Goal: Task Accomplishment & Management: Manage account settings

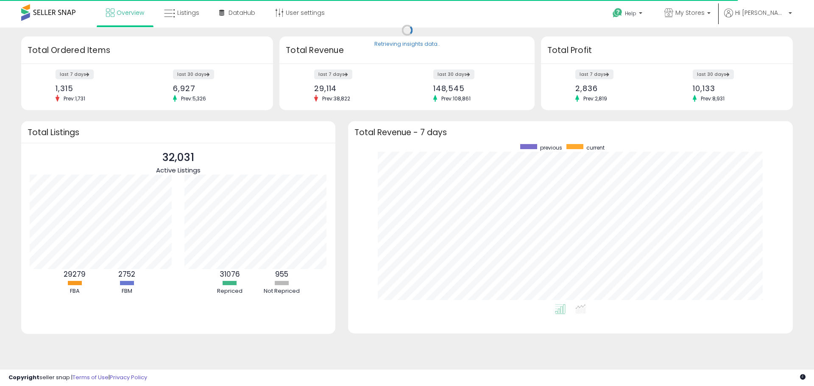
scroll to position [160, 428]
click at [706, 76] on label "last 30 days" at bounding box center [714, 74] width 42 height 11
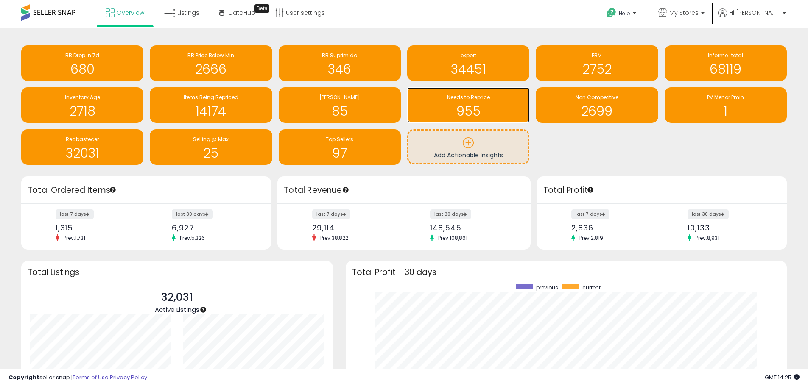
click at [474, 97] on span "Needs to Reprice" at bounding box center [468, 97] width 43 height 7
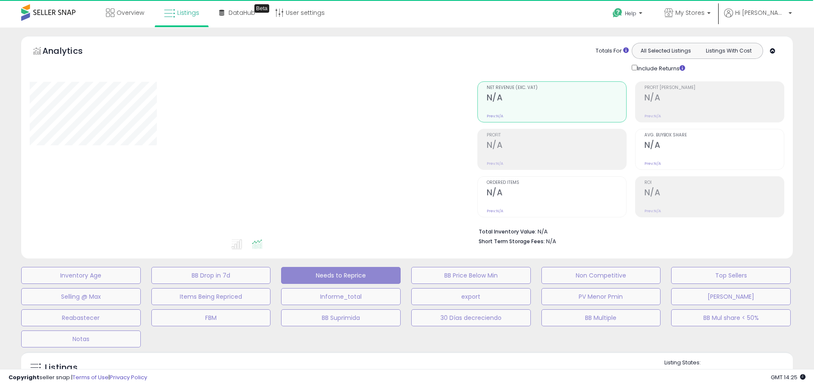
select select "**"
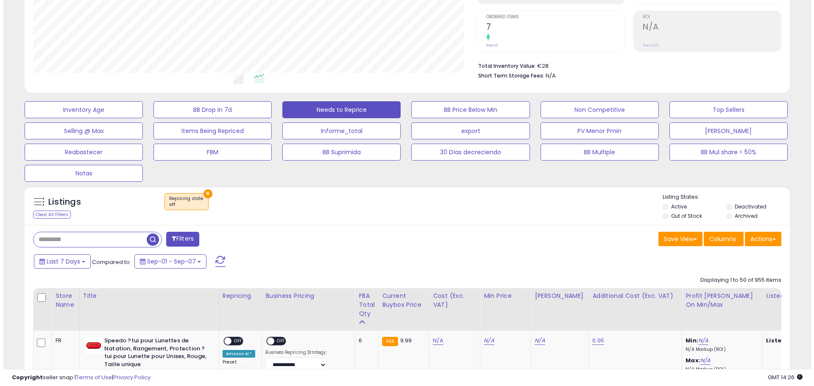
scroll to position [170, 0]
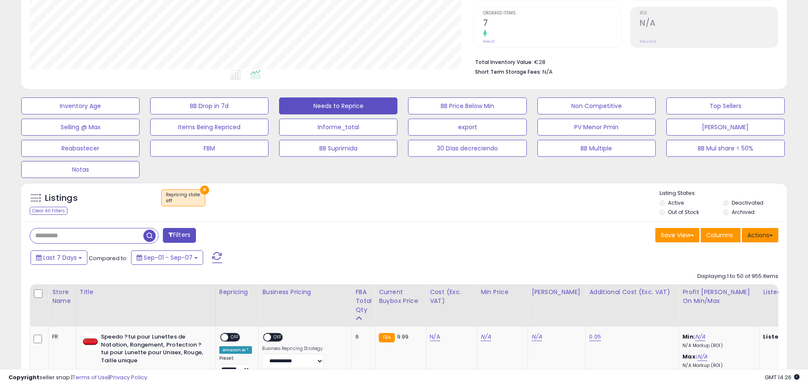
click at [756, 237] on button "Actions" at bounding box center [760, 235] width 36 height 14
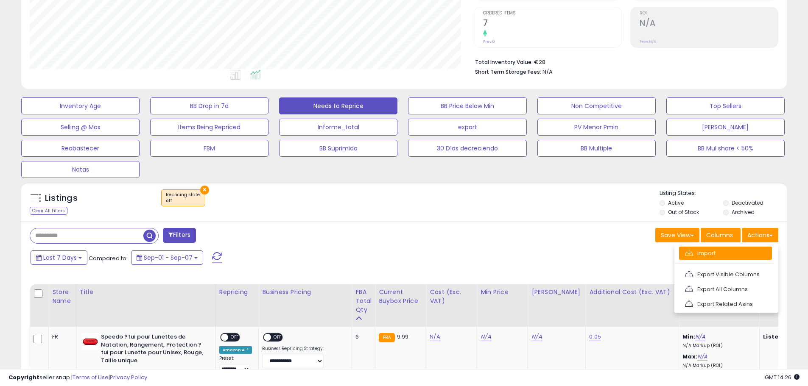
click at [710, 253] on link "Import" at bounding box center [725, 253] width 93 height 13
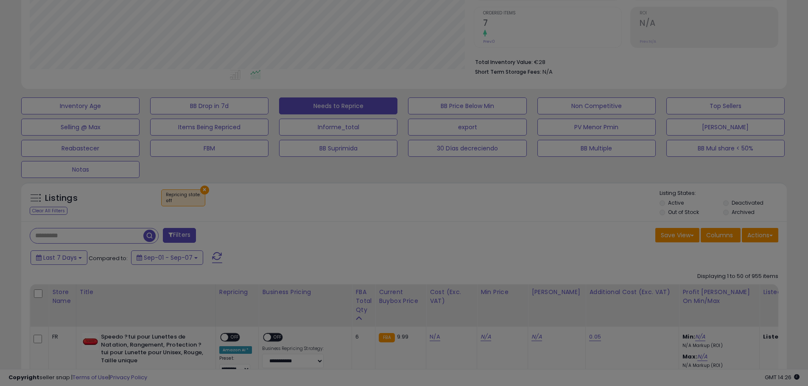
scroll to position [174, 448]
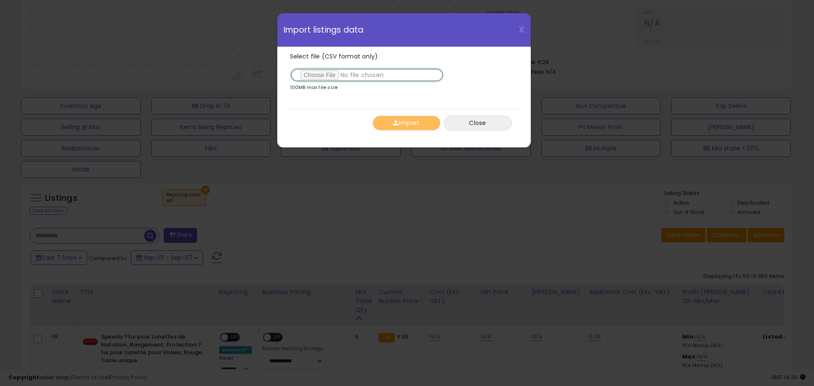
click at [347, 73] on input "Select file (CSV format only)" at bounding box center [367, 75] width 154 height 14
type input "**********"
click at [410, 123] on button "Import" at bounding box center [407, 123] width 68 height 15
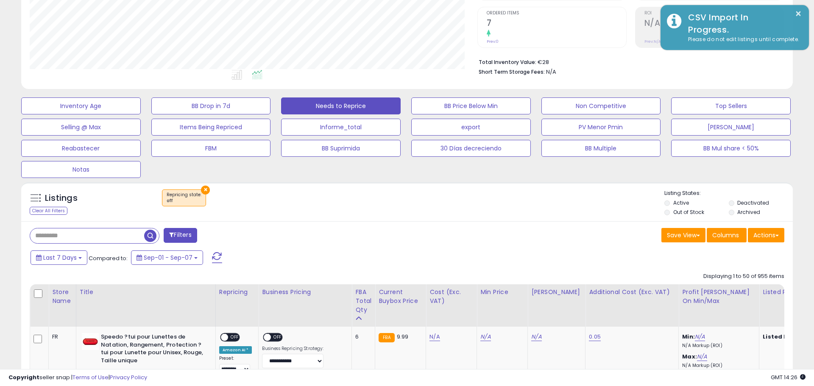
scroll to position [424034, 423764]
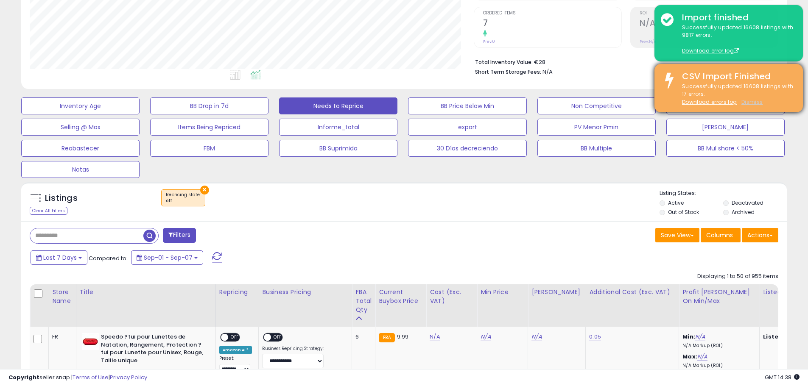
click at [749, 102] on u "Dismiss" at bounding box center [752, 101] width 21 height 7
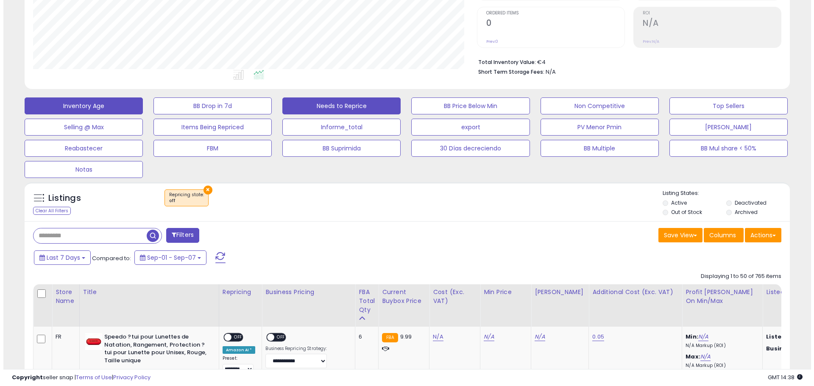
scroll to position [174, 444]
click at [101, 108] on button "Inventory Age" at bounding box center [80, 106] width 118 height 17
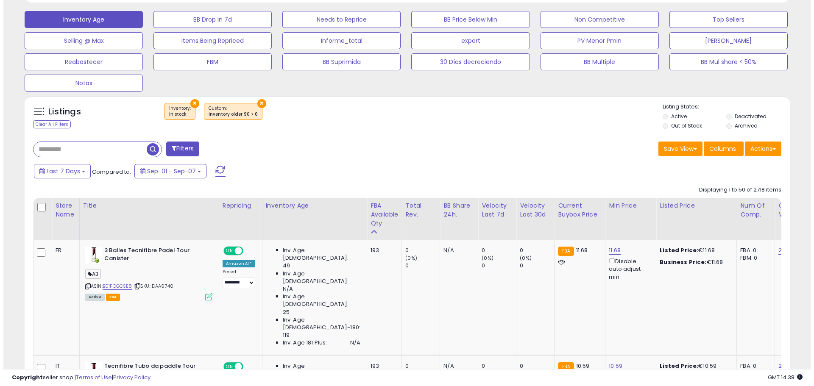
scroll to position [339, 0]
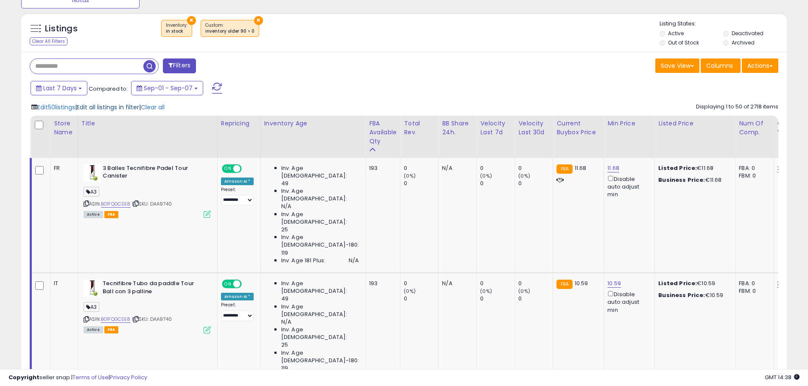
click at [111, 111] on span "Edit all listings in filter" at bounding box center [108, 107] width 62 height 8
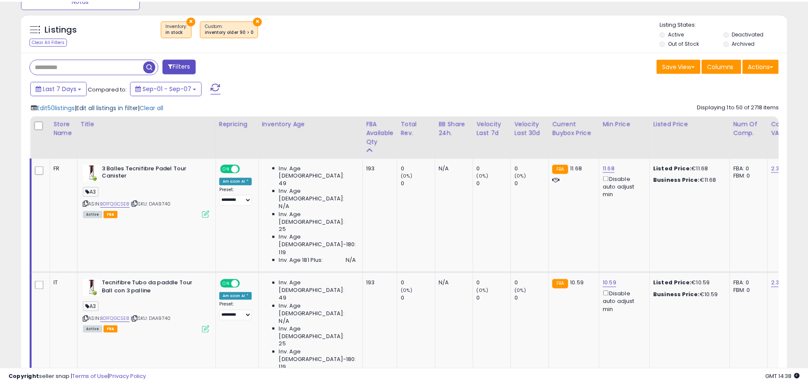
scroll to position [174, 448]
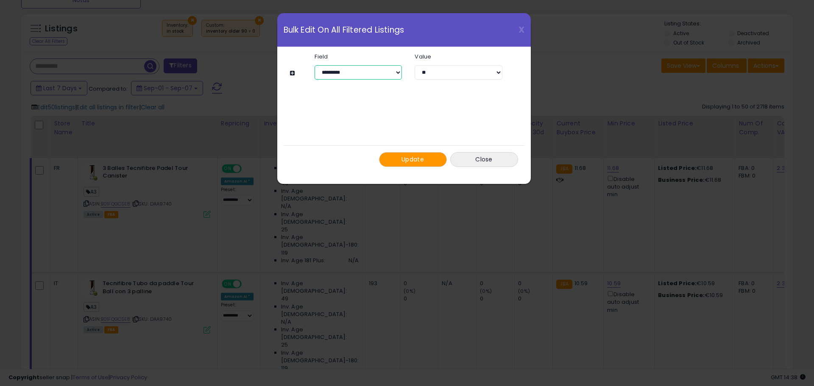
click at [388, 72] on select "**********" at bounding box center [358, 72] width 87 height 14
select select "**********"
click at [315, 65] on select "**********" at bounding box center [358, 72] width 87 height 14
click at [447, 73] on select "**** *** *** ***** *********" at bounding box center [458, 72] width 87 height 14
select select "*****"
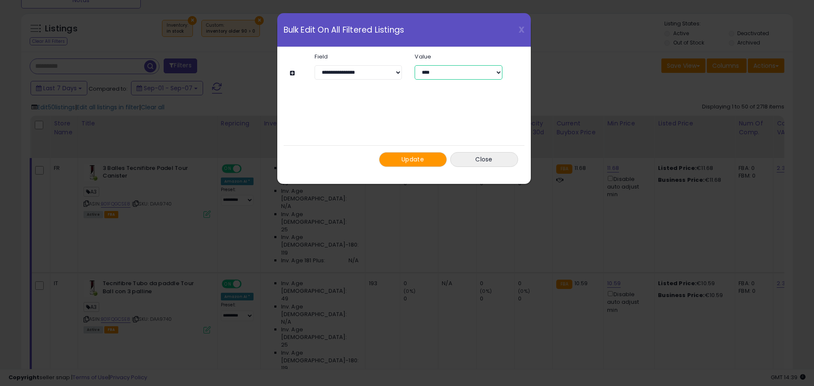
click at [415, 65] on select "**** *** *** ***** *********" at bounding box center [458, 72] width 87 height 14
click at [424, 159] on span "Update" at bounding box center [413, 159] width 22 height 8
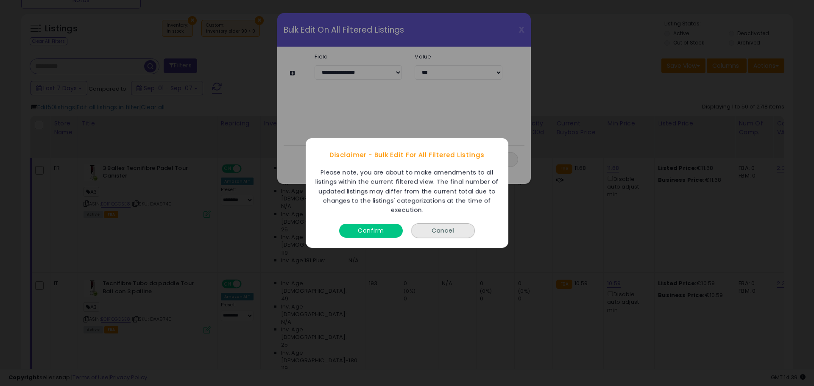
click at [383, 229] on button "Confirm" at bounding box center [371, 231] width 64 height 14
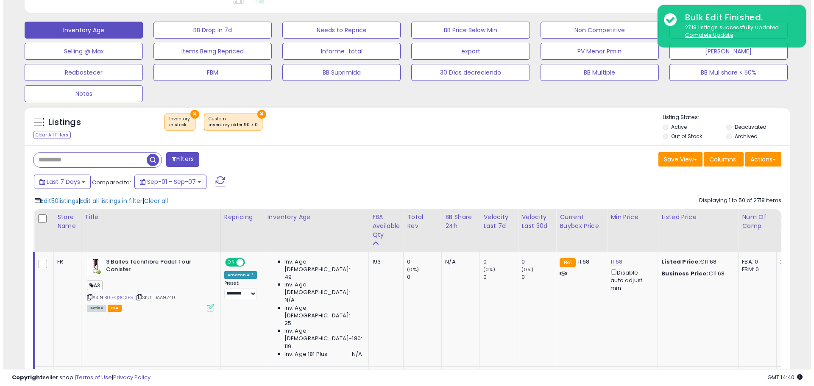
scroll to position [170, 0]
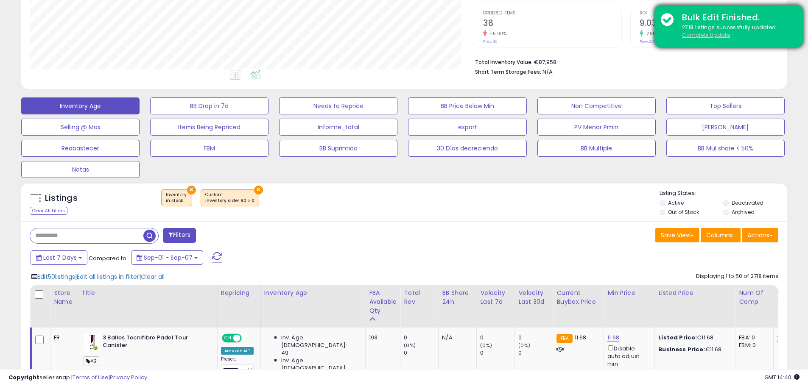
click at [718, 37] on u "Complete Update" at bounding box center [706, 34] width 48 height 7
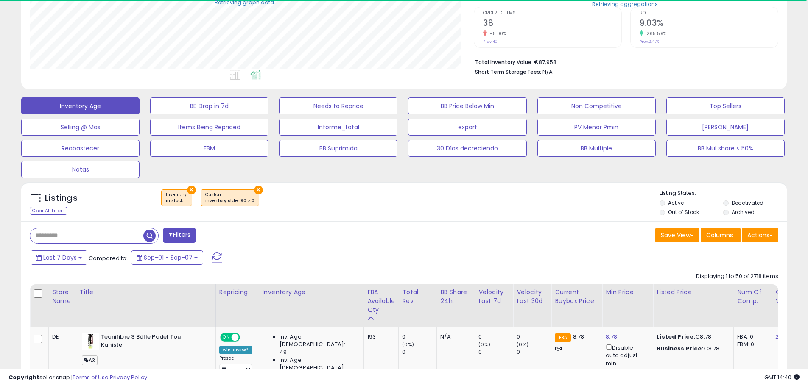
scroll to position [424034, 423764]
click at [332, 105] on button "Needs to Reprice" at bounding box center [338, 106] width 118 height 17
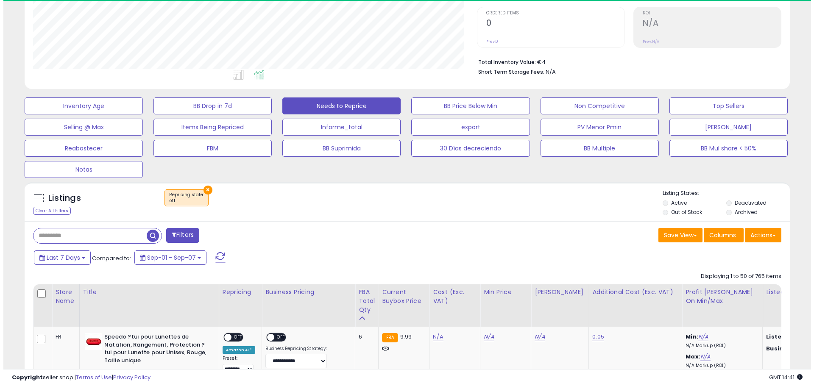
scroll to position [174, 444]
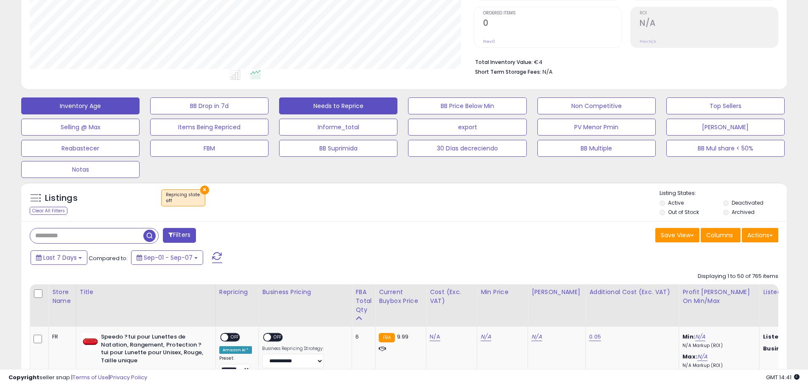
click at [90, 111] on button "Inventory Age" at bounding box center [80, 106] width 118 height 17
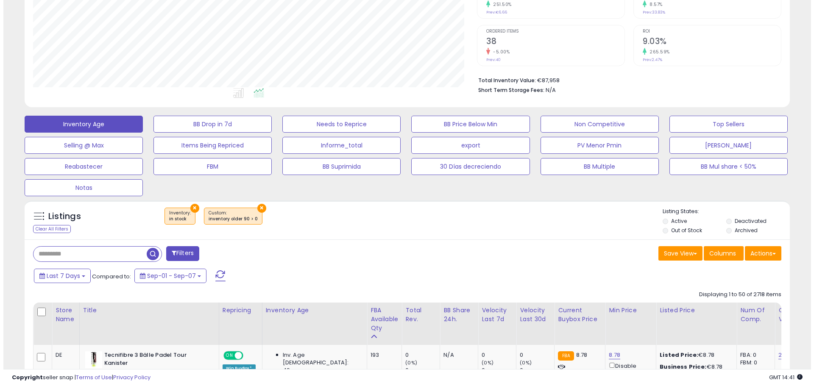
scroll to position [85, 0]
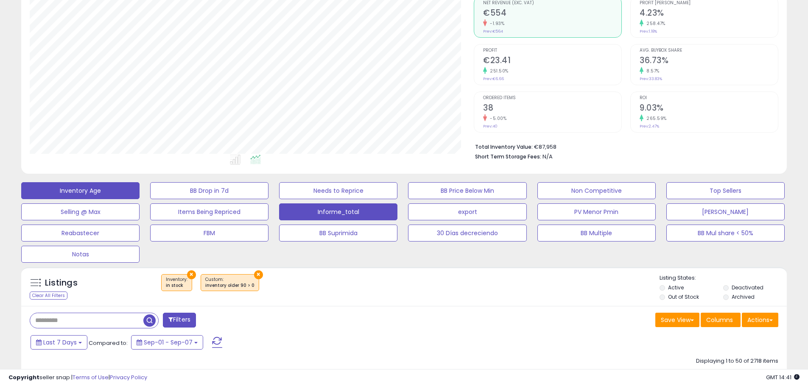
click at [344, 214] on button "Informe_total" at bounding box center [338, 212] width 118 height 17
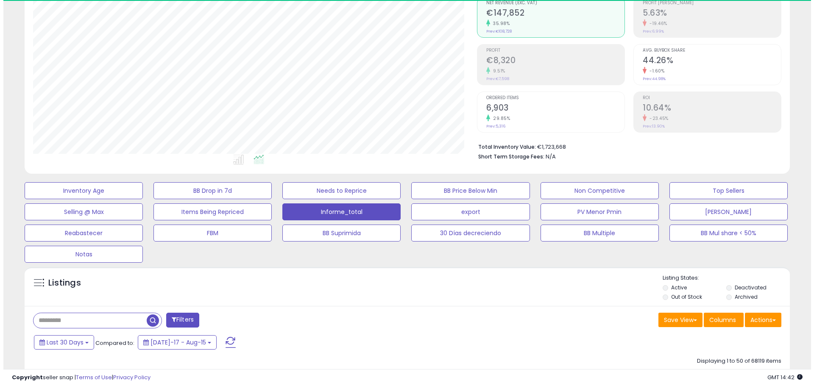
scroll to position [174, 444]
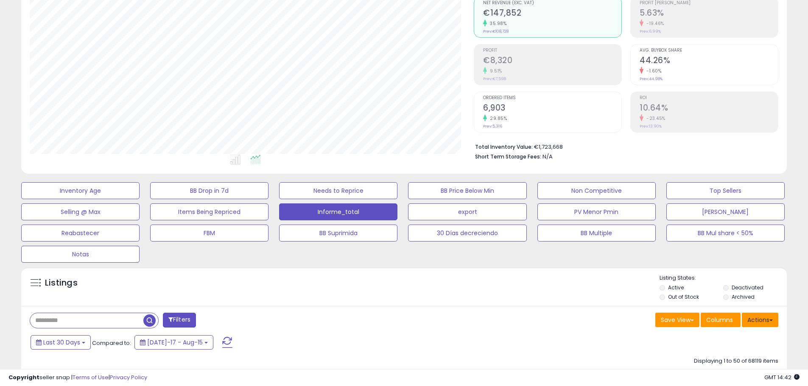
click at [758, 320] on button "Actions" at bounding box center [760, 320] width 36 height 14
click at [705, 338] on link "Import" at bounding box center [725, 338] width 93 height 13
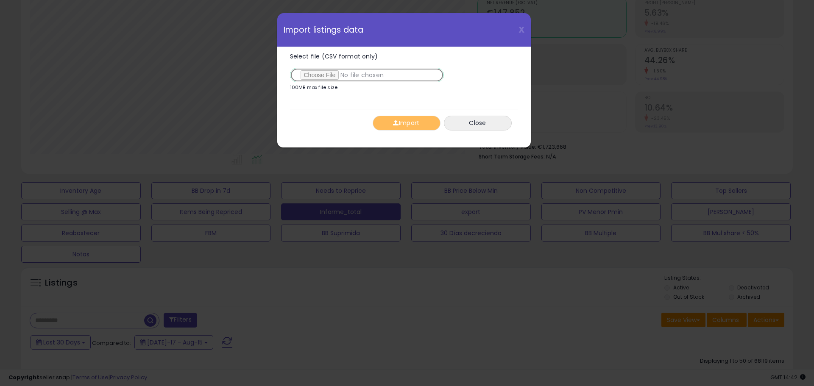
click at [353, 76] on input "Select file (CSV format only)" at bounding box center [367, 75] width 154 height 14
type input "**********"
click at [414, 120] on button "Import" at bounding box center [407, 123] width 68 height 15
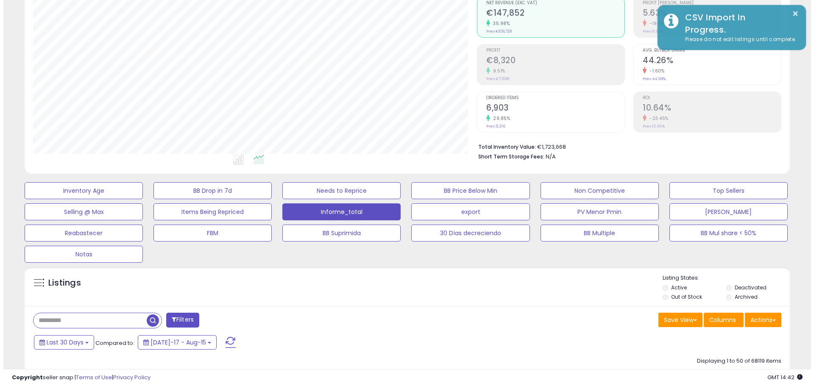
scroll to position [424034, 423764]
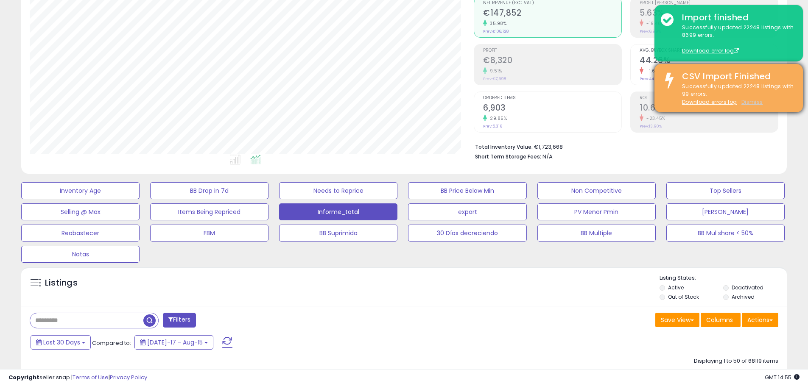
click at [753, 102] on u "Dismiss" at bounding box center [752, 101] width 21 height 7
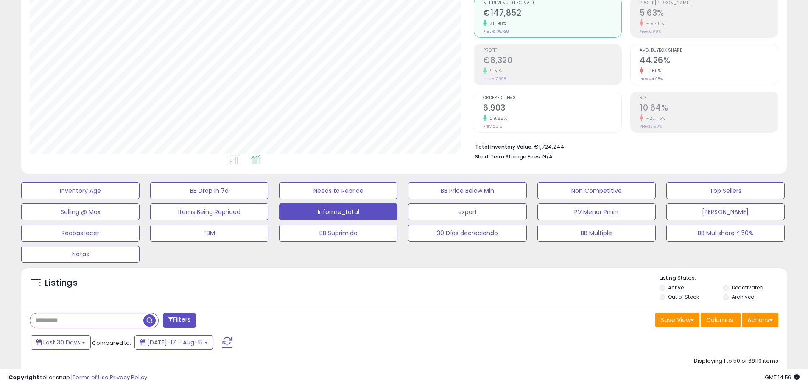
scroll to position [174, 444]
click at [326, 193] on button "Needs to Reprice" at bounding box center [338, 190] width 118 height 17
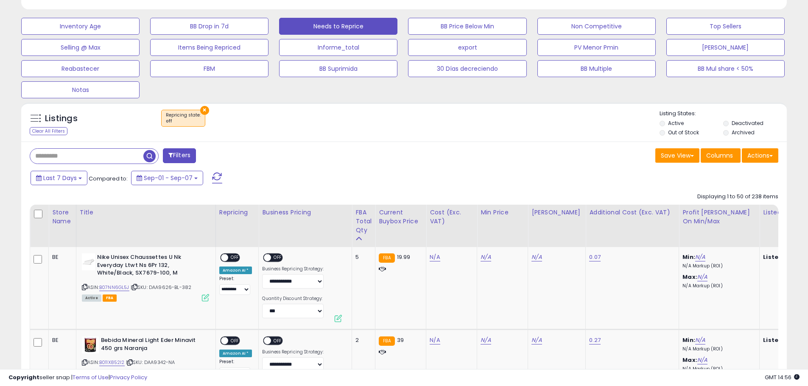
scroll to position [297, 0]
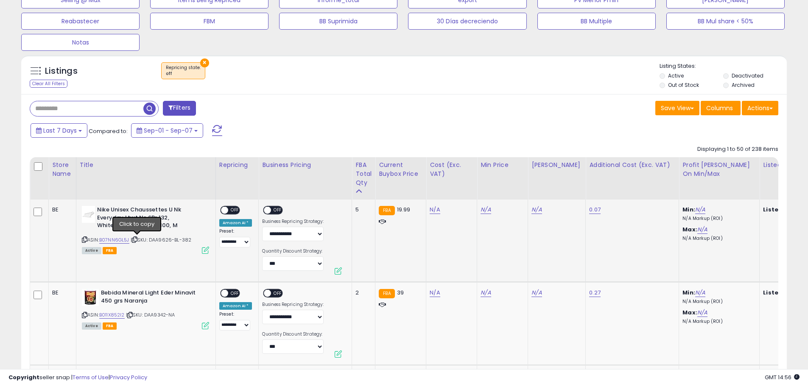
click at [137, 239] on icon at bounding box center [135, 240] width 6 height 5
click at [96, 112] on input "text" at bounding box center [123, 108] width 187 height 15
paste input "**********"
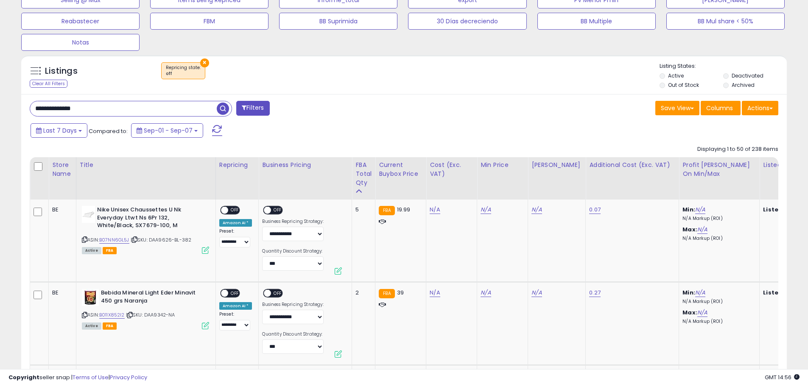
type input "**********"
click at [225, 107] on span "button" at bounding box center [223, 109] width 12 height 12
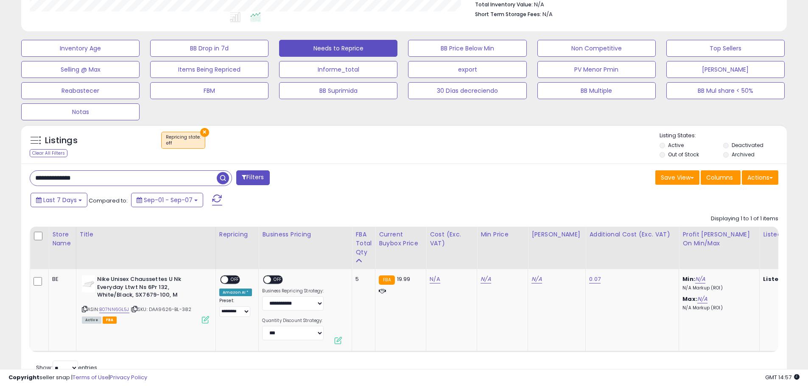
scroll to position [265, 0]
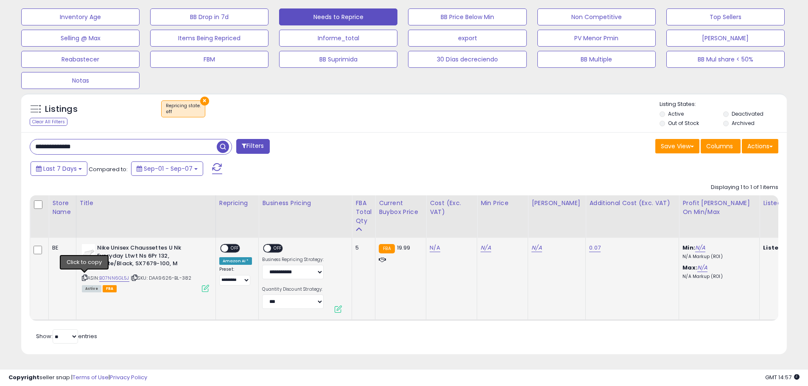
click at [85, 276] on icon at bounding box center [85, 278] width 6 height 5
click at [135, 276] on icon at bounding box center [135, 278] width 6 height 5
click at [434, 244] on link "N/A" at bounding box center [435, 248] width 10 height 8
type input "*"
click at [464, 224] on button "submit" at bounding box center [457, 226] width 14 height 13
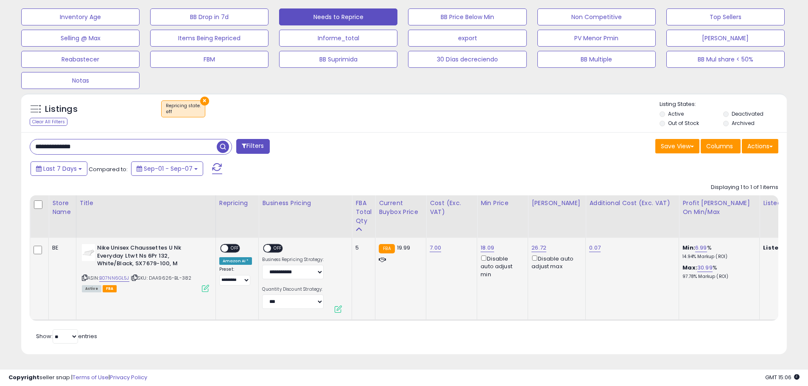
drag, startPoint x: 93, startPoint y: 138, endPoint x: -16, endPoint y: 139, distance: 109.5
drag, startPoint x: 224, startPoint y: 141, endPoint x: 343, endPoint y: 152, distance: 119.7
click at [224, 141] on span "button" at bounding box center [223, 147] width 12 height 12
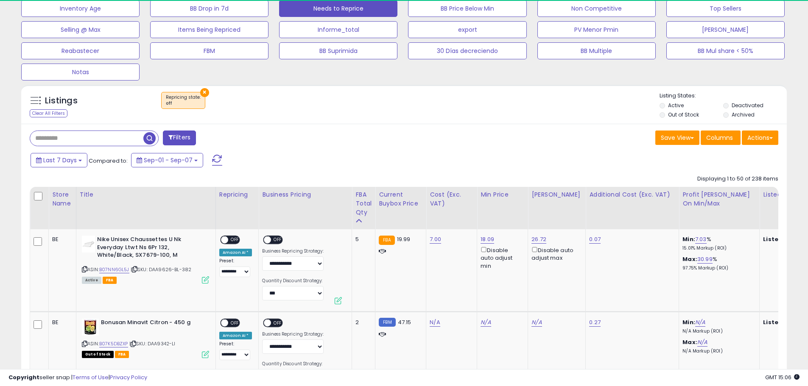
scroll to position [174, 444]
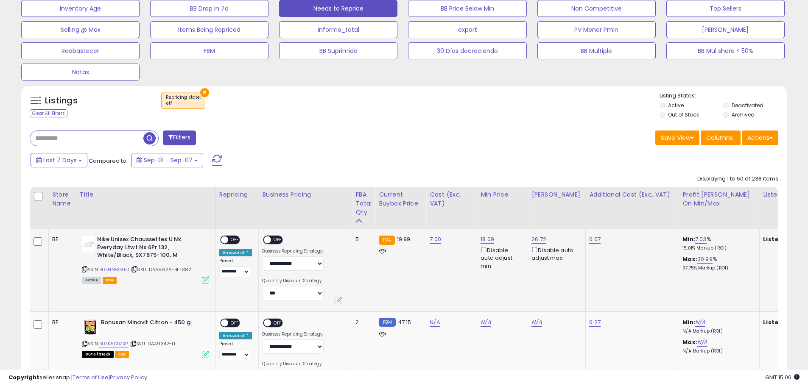
click at [235, 239] on span "OFF" at bounding box center [235, 240] width 14 height 7
click at [277, 243] on span "OFF" at bounding box center [278, 240] width 14 height 7
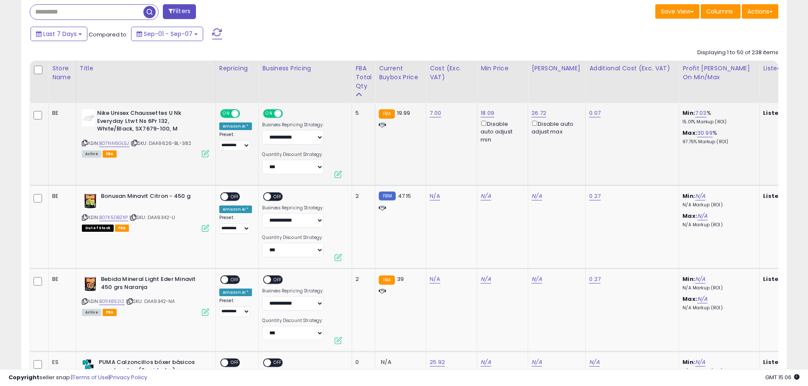
scroll to position [395, 0]
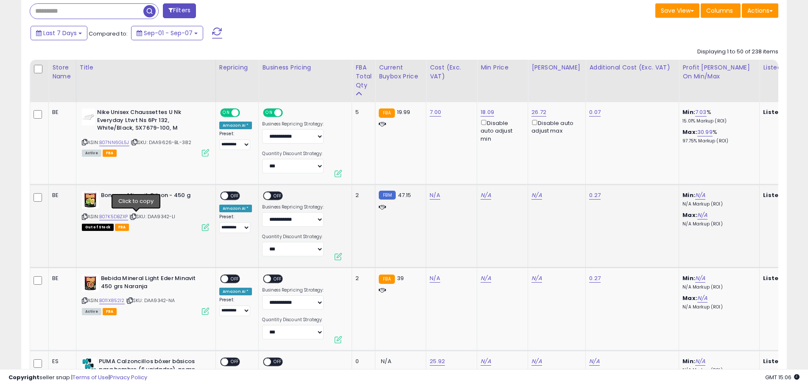
click at [136, 216] on icon at bounding box center [134, 217] width 6 height 5
click at [430, 197] on link "N/A" at bounding box center [435, 195] width 10 height 8
type input "**"
type input "*****"
click at [434, 279] on link "N/A" at bounding box center [435, 278] width 10 height 8
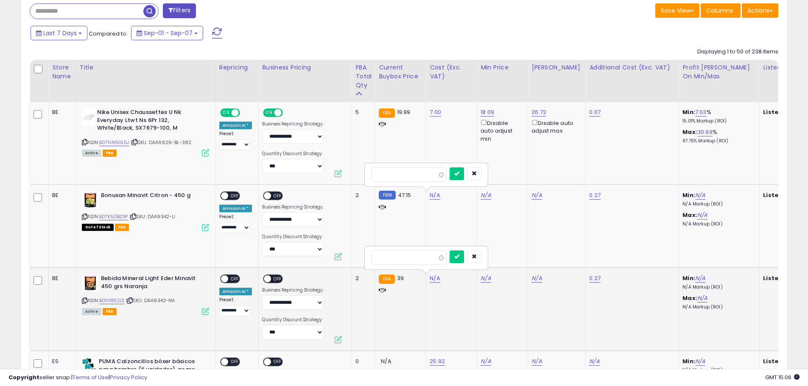
type input "**"
type input "*****"
click at [459, 254] on icon "submit" at bounding box center [456, 256] width 5 height 5
click at [459, 175] on icon "submit" at bounding box center [456, 173] width 5 height 5
click at [228, 194] on span "OFF" at bounding box center [235, 196] width 14 height 7
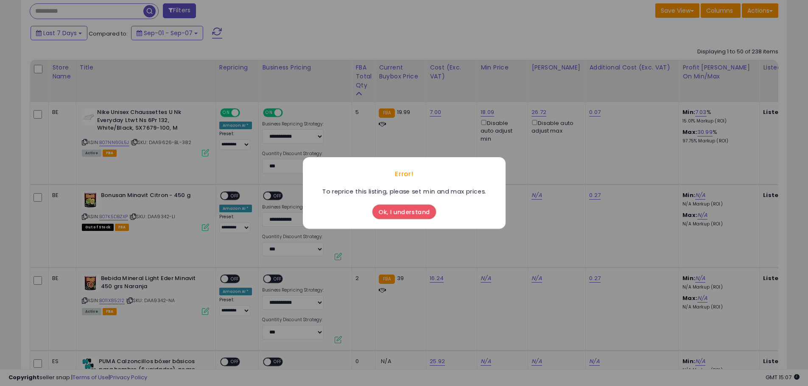
click at [422, 210] on button "Ok, I understand" at bounding box center [404, 212] width 64 height 14
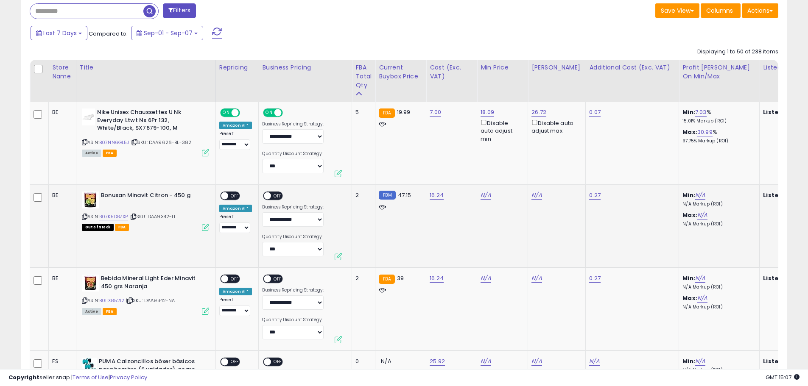
click at [235, 196] on span "OFF" at bounding box center [235, 196] width 14 height 7
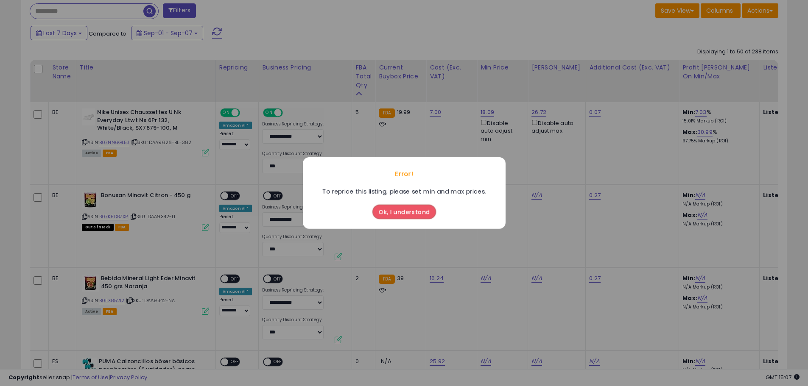
click at [424, 212] on button "Ok, I understand" at bounding box center [404, 212] width 64 height 14
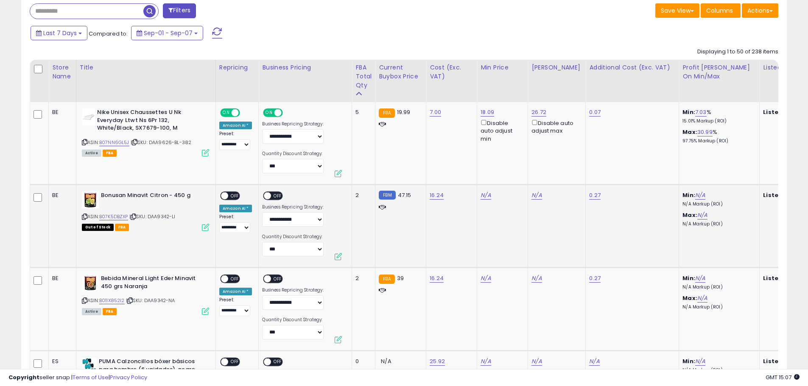
click at [278, 197] on span "OFF" at bounding box center [278, 196] width 14 height 7
click at [276, 282] on span "OFF" at bounding box center [278, 279] width 14 height 7
click at [235, 281] on span "OFF" at bounding box center [235, 279] width 14 height 7
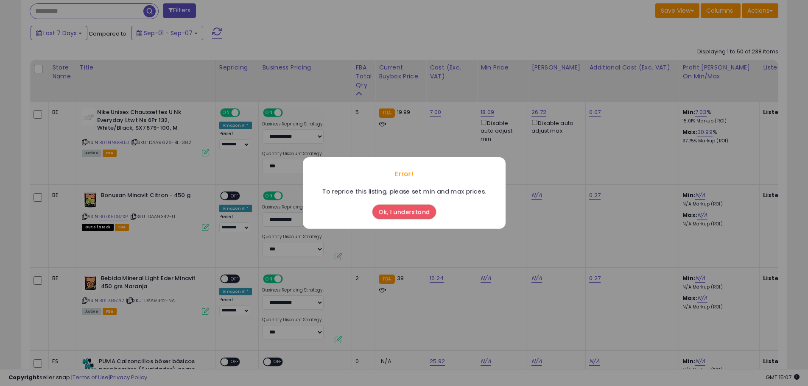
click at [401, 212] on button "Ok, I understand" at bounding box center [404, 212] width 64 height 14
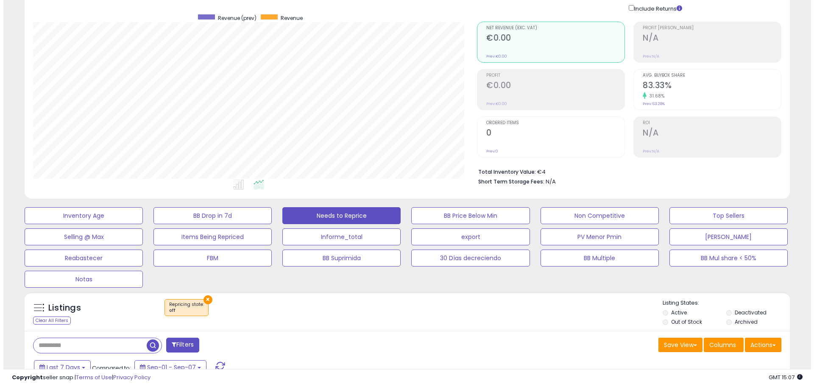
scroll to position [13, 0]
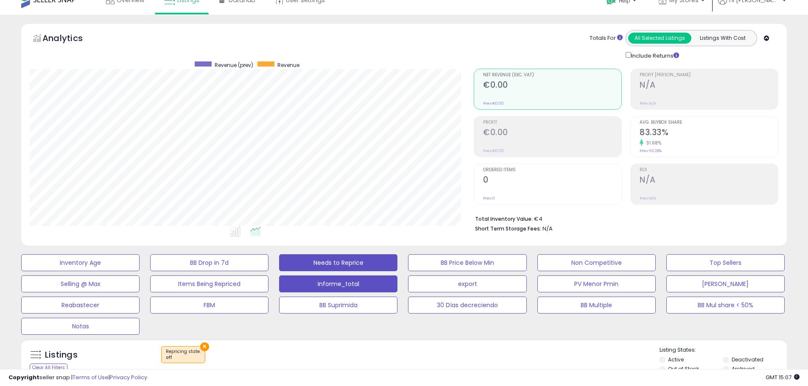
click at [353, 283] on button "Informe_total" at bounding box center [338, 284] width 118 height 17
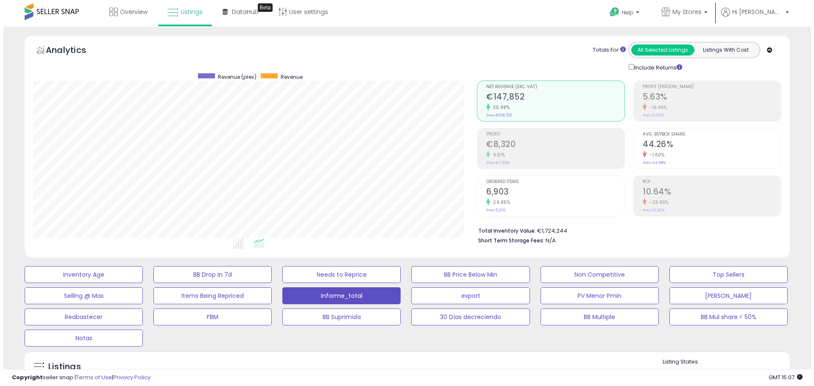
scroll to position [0, 0]
click at [697, 97] on h2 "5.63%" at bounding box center [709, 98] width 138 height 11
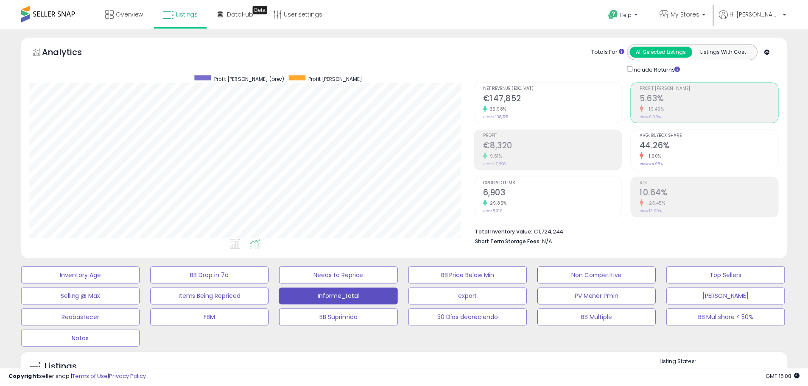
scroll to position [424034, 423764]
click at [767, 14] on span "Hi [PERSON_NAME]" at bounding box center [754, 12] width 51 height 8
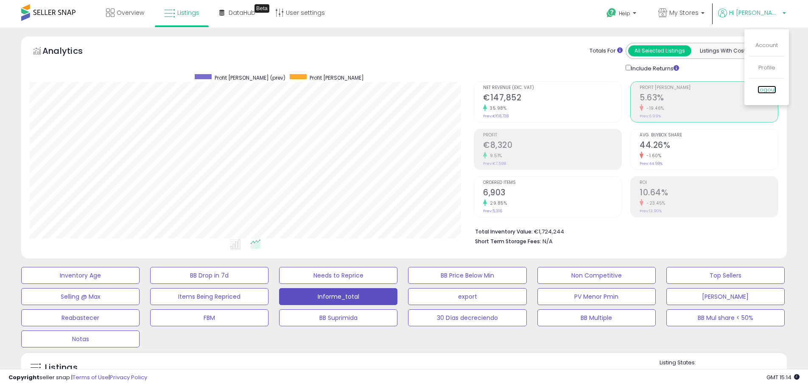
click at [770, 88] on link "Logout" at bounding box center [767, 90] width 19 height 8
